Goal: Task Accomplishment & Management: Manage account settings

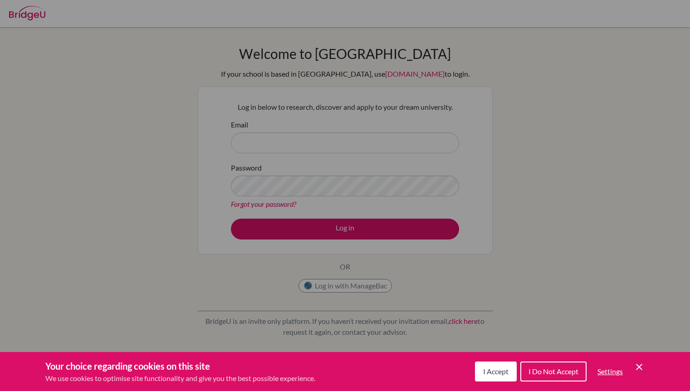
click at [499, 380] on button "I Accept" at bounding box center [496, 372] width 42 height 20
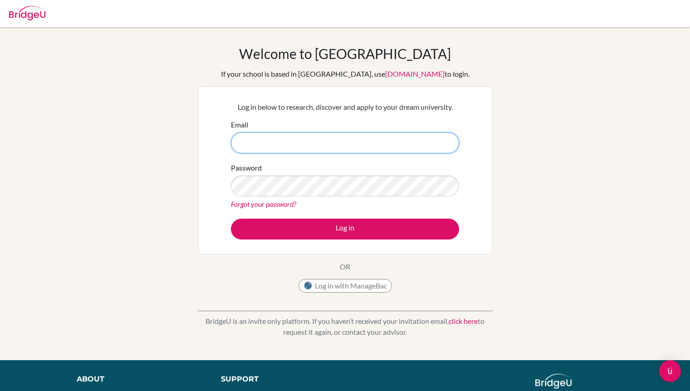
click at [328, 135] on input "Email" at bounding box center [345, 143] width 228 height 21
type input "[EMAIL_ADDRESS][DOMAIN_NAME]"
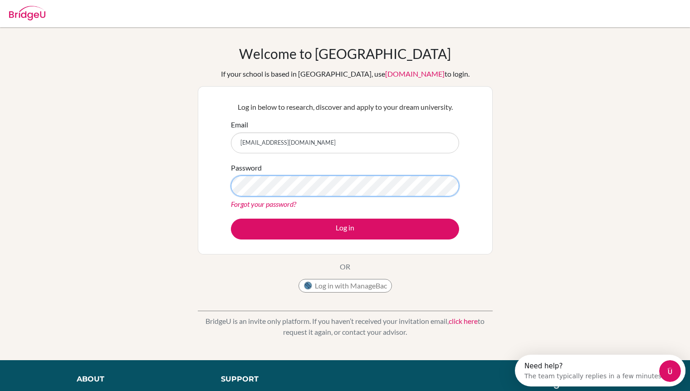
click at [231, 219] on button "Log in" at bounding box center [345, 229] width 228 height 21
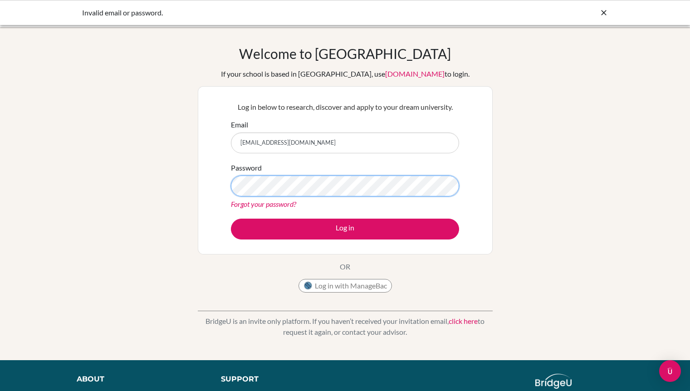
click at [231, 219] on button "Log in" at bounding box center [345, 229] width 228 height 21
